Goal: Find specific page/section: Find specific page/section

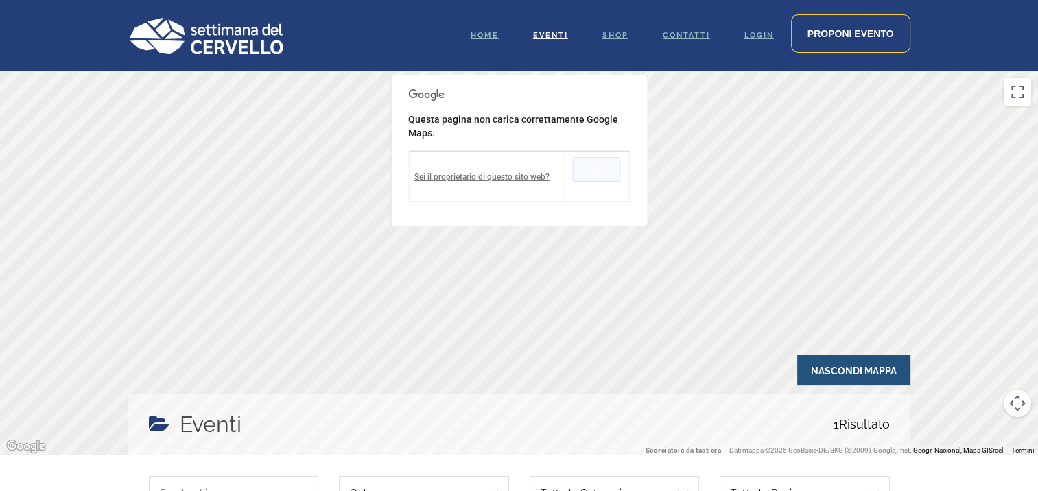
click at [586, 167] on button "OK" at bounding box center [596, 169] width 48 height 25
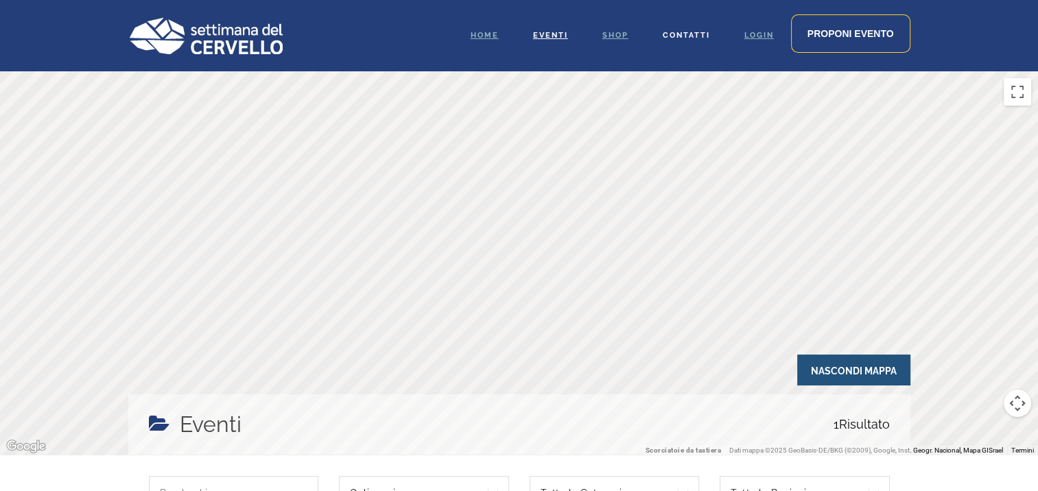
click at [698, 34] on span "Contatti" at bounding box center [686, 35] width 47 height 9
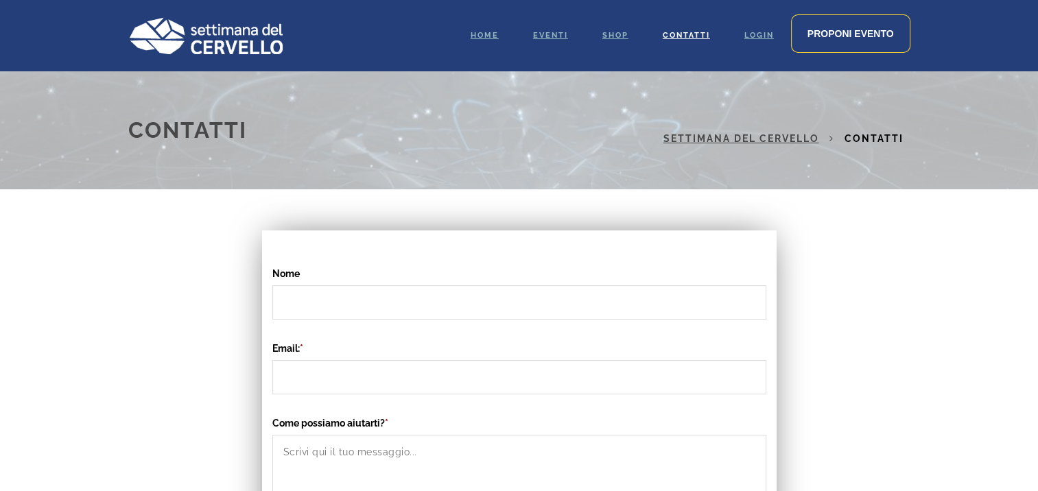
click at [195, 38] on img at bounding box center [205, 35] width 154 height 37
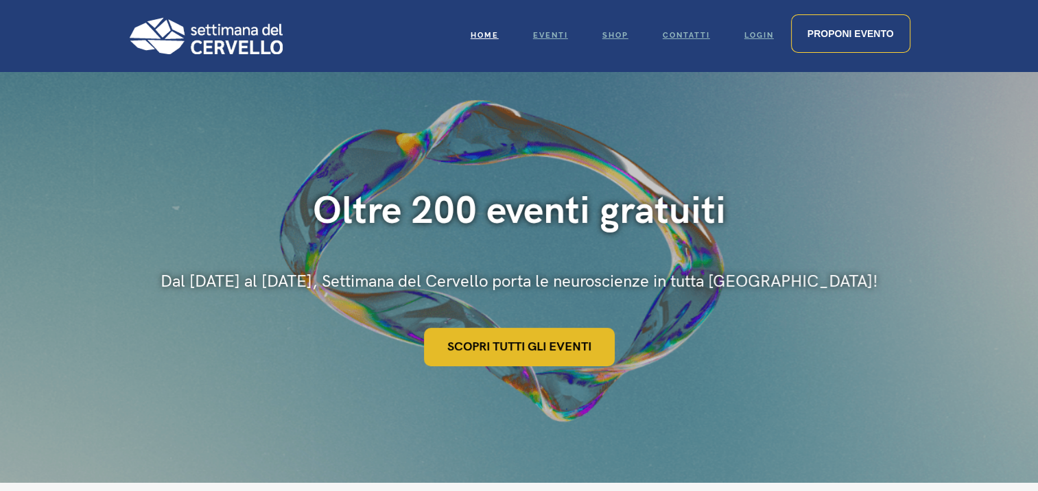
click at [523, 363] on link "Scopri tutti gli eventi" at bounding box center [519, 347] width 191 height 38
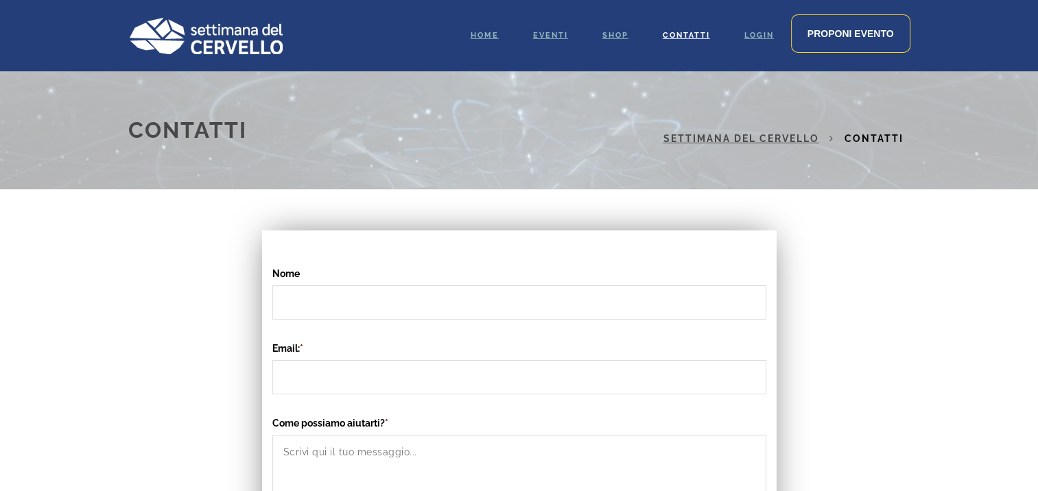
click at [204, 36] on img at bounding box center [205, 35] width 154 height 37
click at [161, 34] on img at bounding box center [205, 35] width 154 height 37
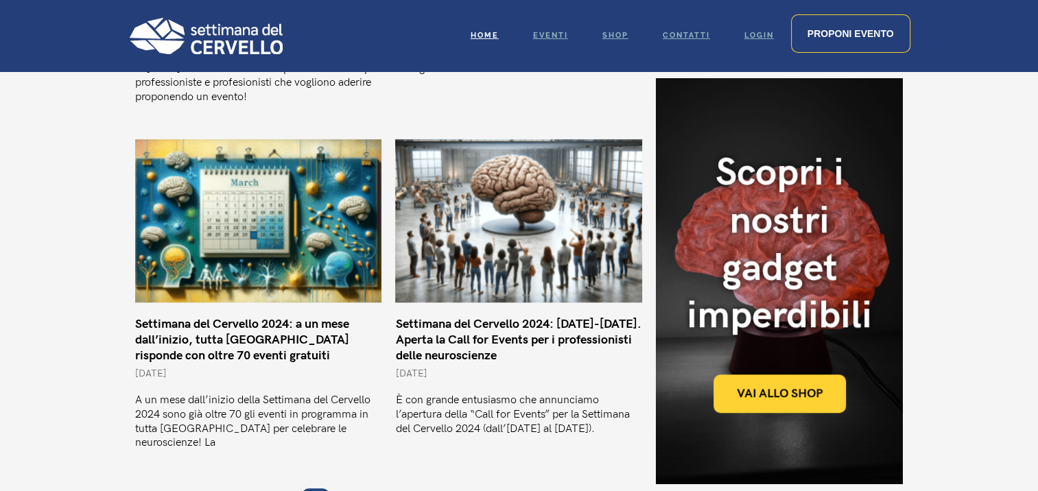
scroll to position [1098, 0]
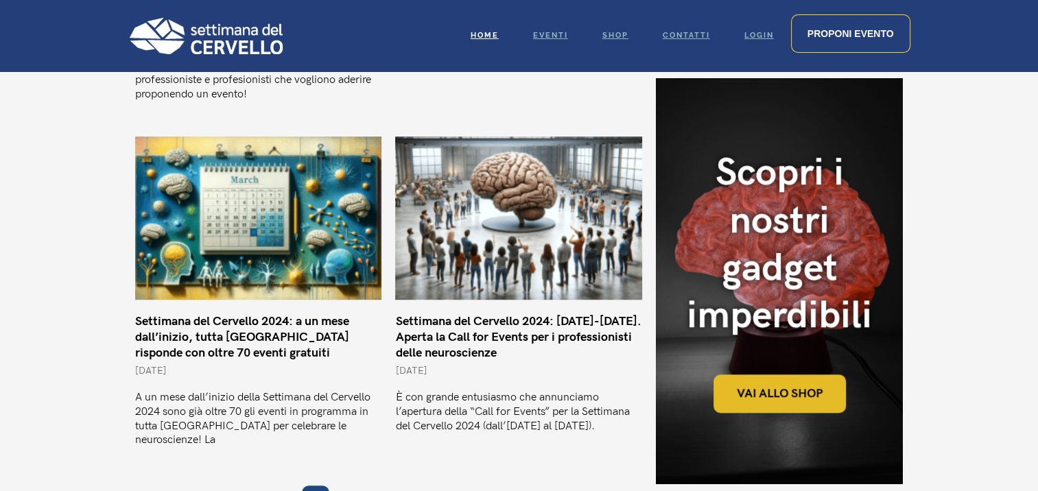
click at [797, 404] on link "Vai allo shop" at bounding box center [780, 394] width 132 height 38
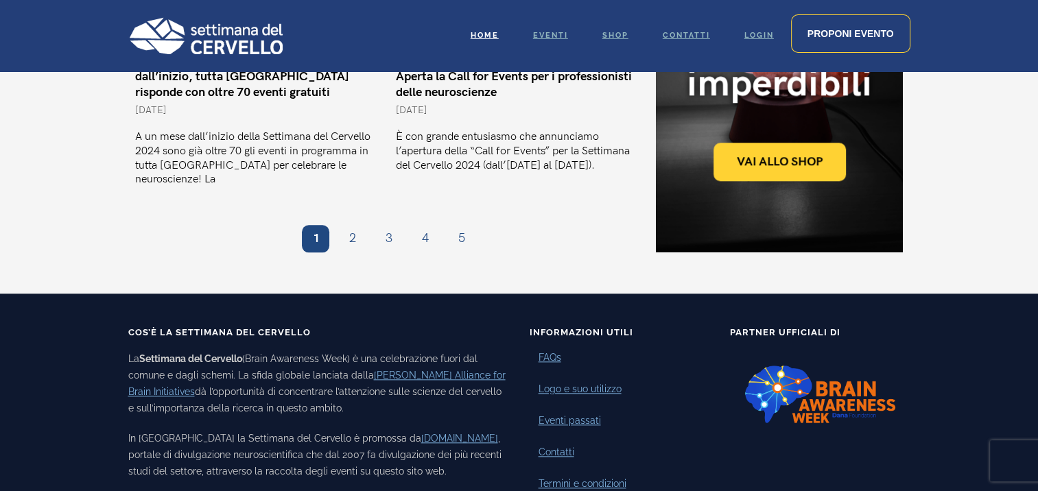
scroll to position [1373, 0]
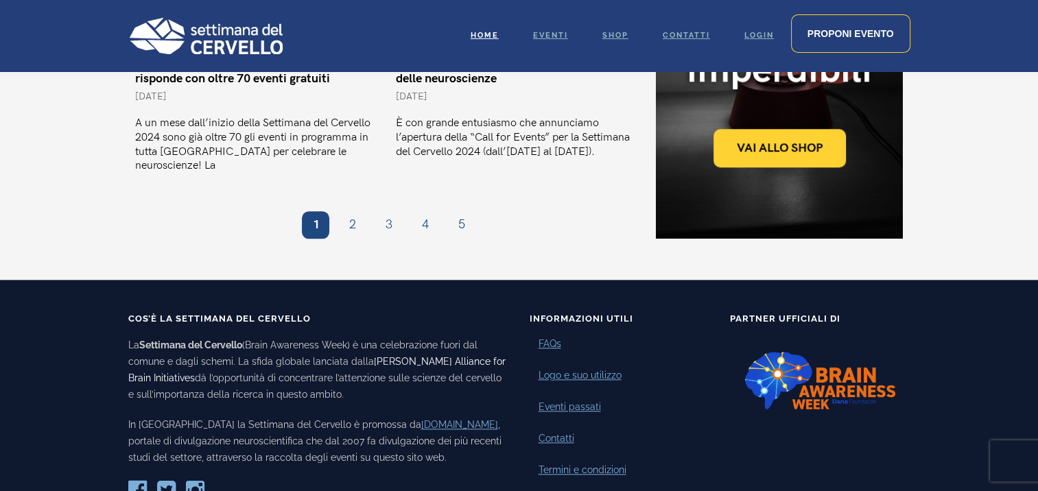
click at [444, 356] on link "[PERSON_NAME] Alliance for Brain Initiatives" at bounding box center [316, 369] width 377 height 27
